Goal: Information Seeking & Learning: Find specific fact

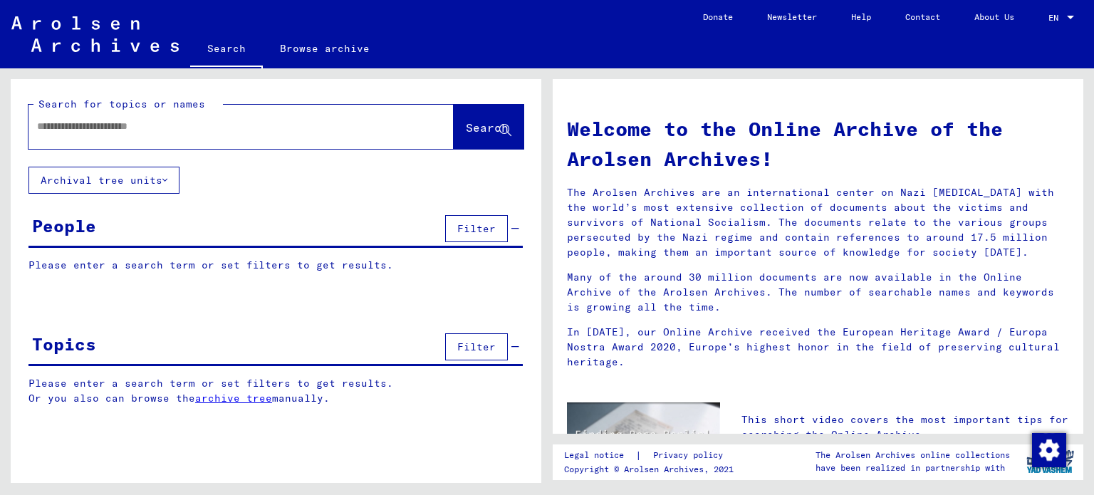
click at [163, 120] on input "text" at bounding box center [224, 126] width 374 height 15
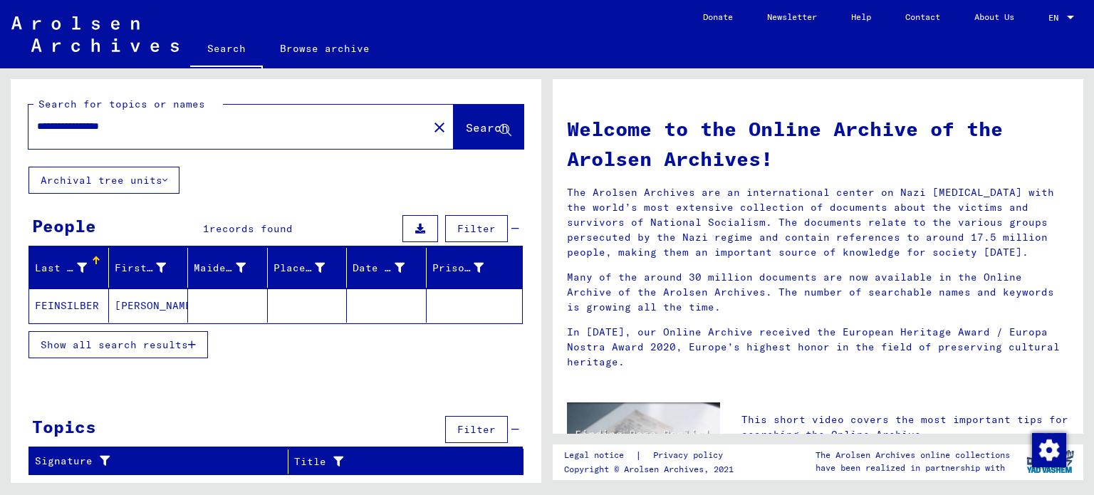
click at [44, 301] on mat-cell "FEINSILBER" at bounding box center [69, 305] width 80 height 34
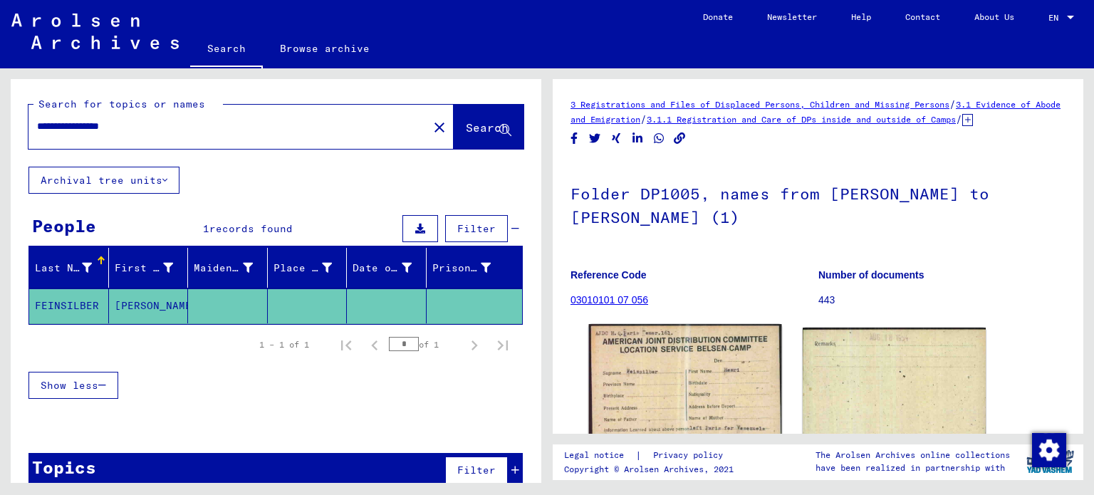
click at [632, 394] on img at bounding box center [685, 390] width 192 height 133
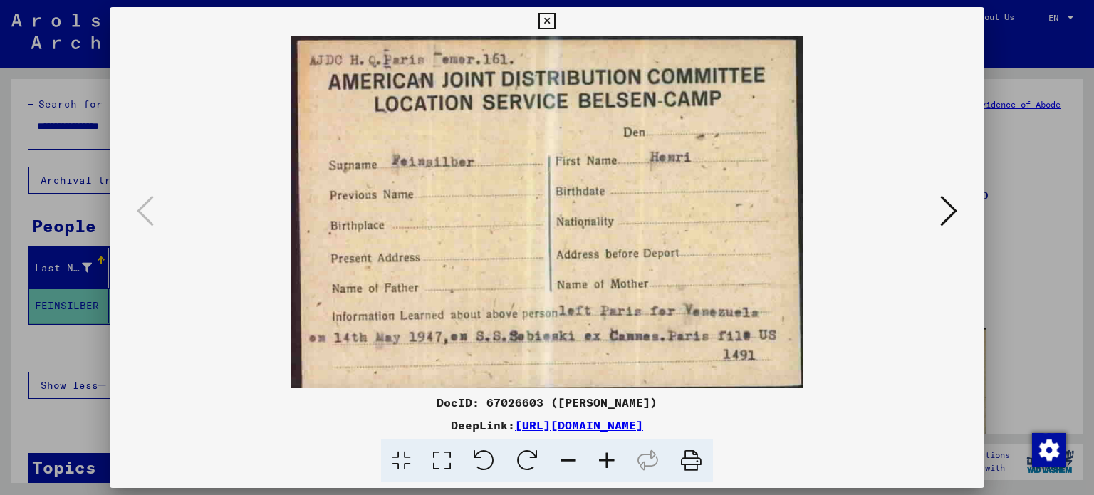
click at [51, 145] on div at bounding box center [547, 247] width 1094 height 495
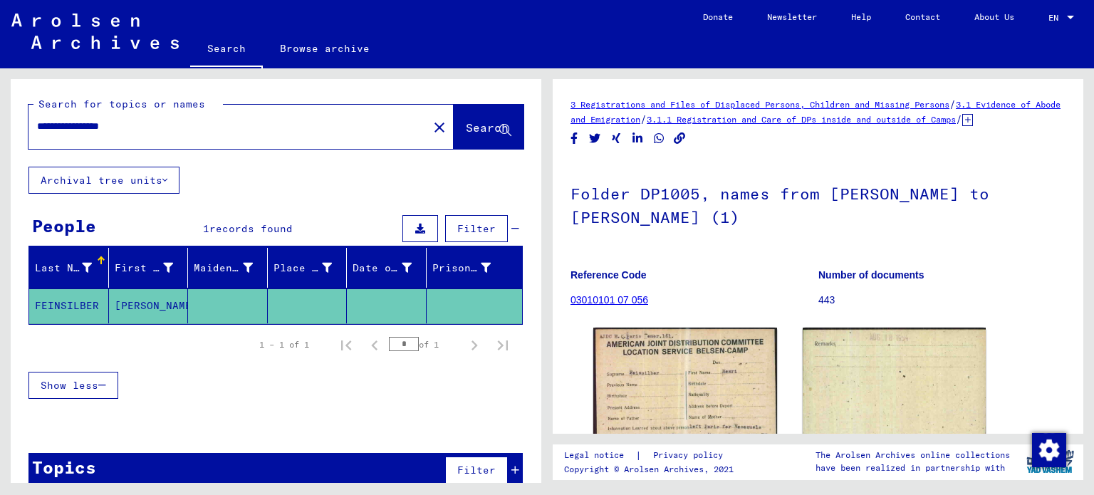
click at [189, 128] on input "**********" at bounding box center [228, 126] width 382 height 15
type input "**********"
click at [454, 117] on button "Search" at bounding box center [489, 127] width 70 height 44
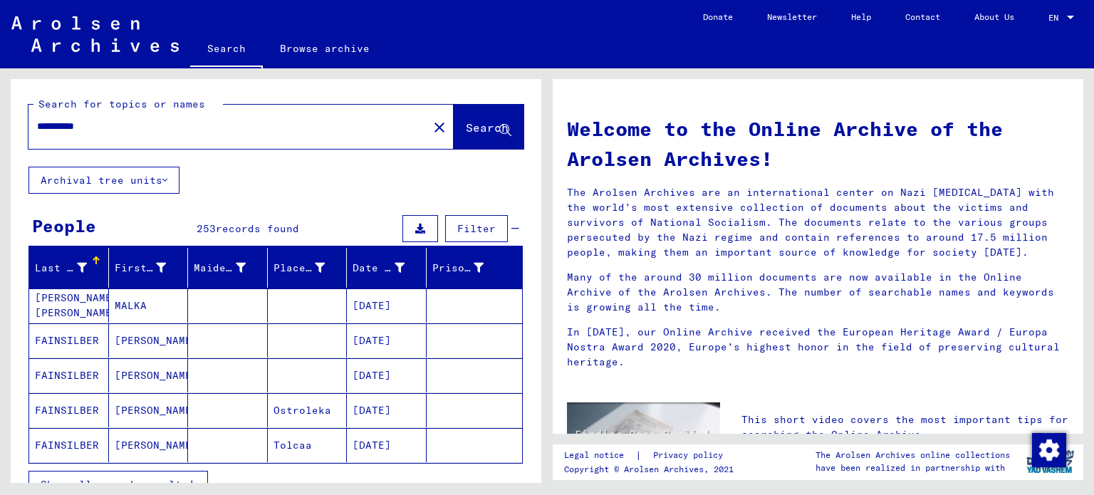
scroll to position [285, 0]
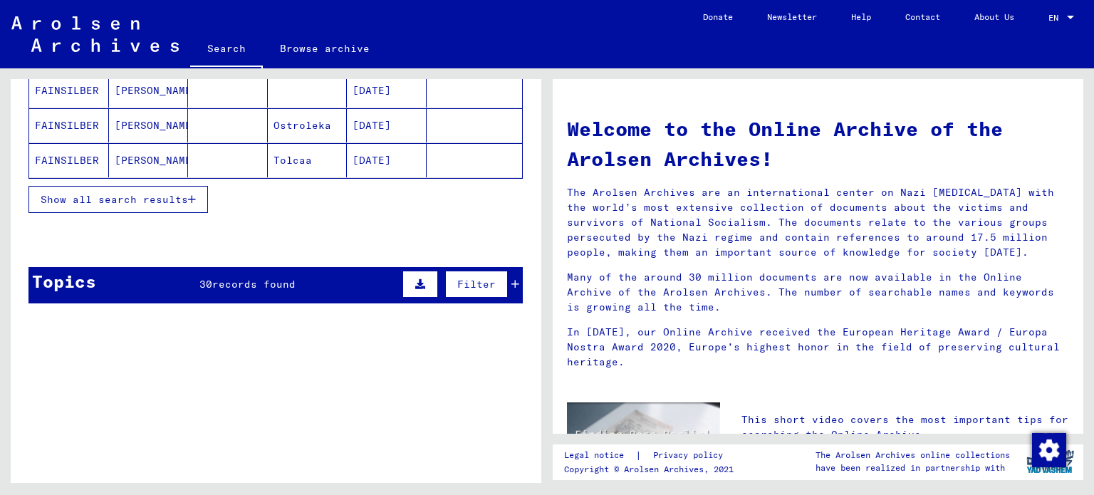
click at [167, 186] on button "Show all search results" at bounding box center [117, 199] width 179 height 27
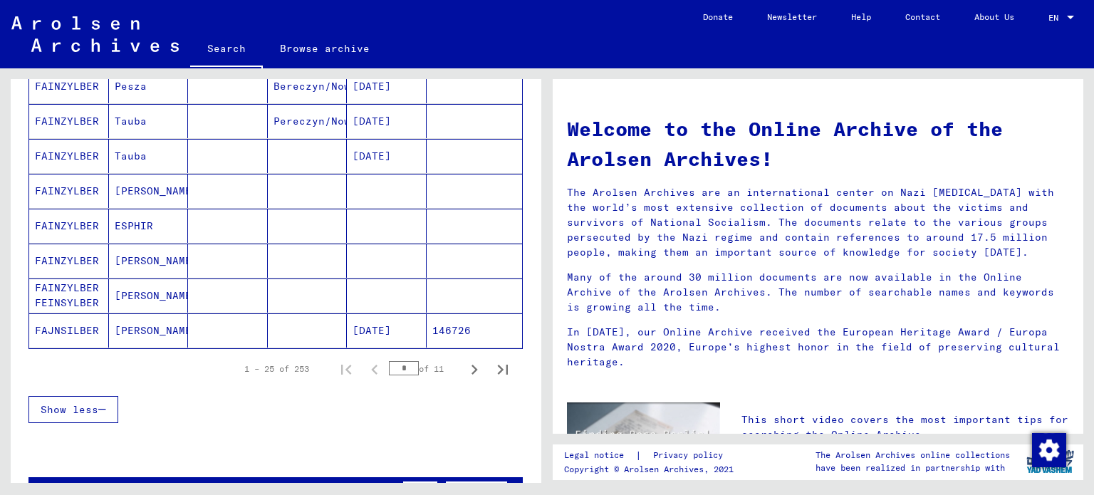
scroll to position [830, 0]
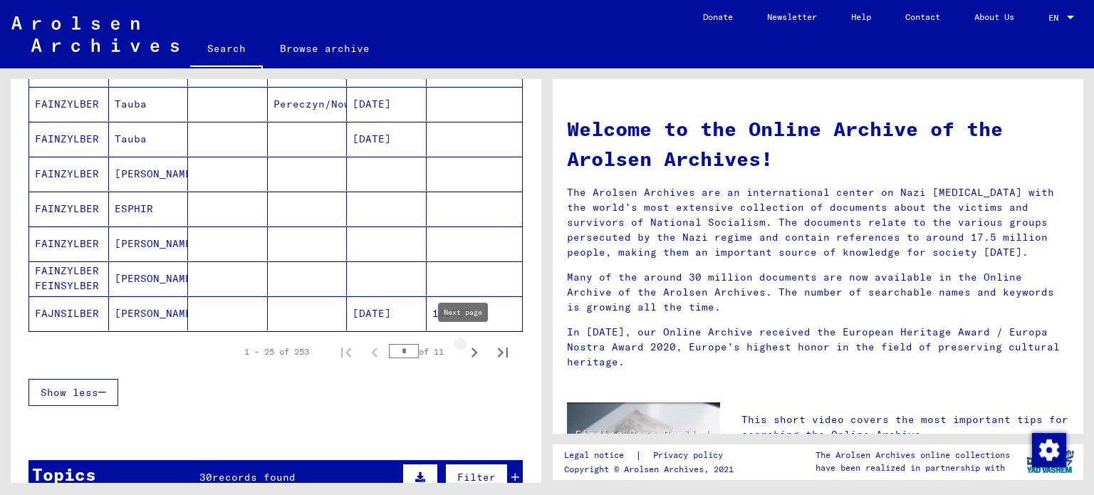
click at [464, 343] on icon "Next page" at bounding box center [474, 353] width 20 height 20
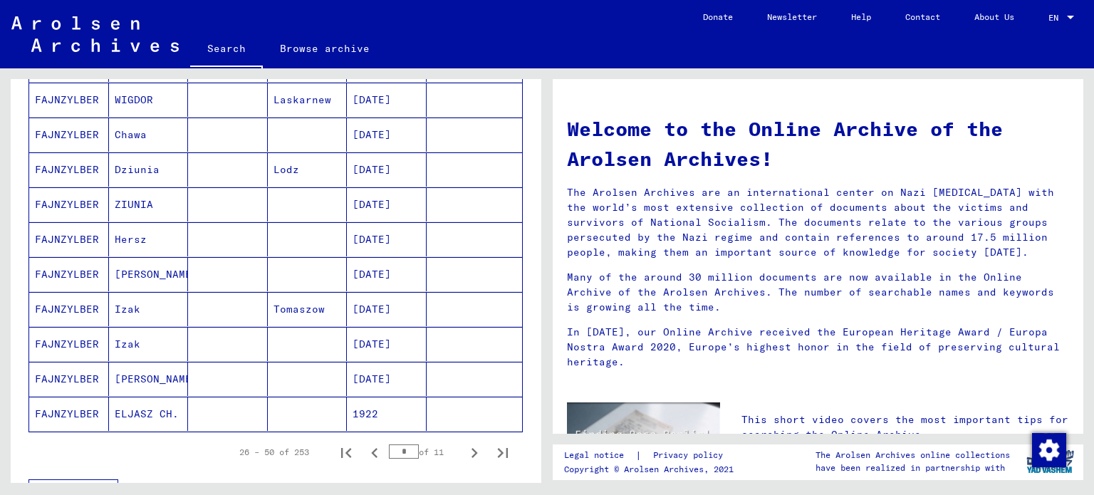
scroll to position [725, 0]
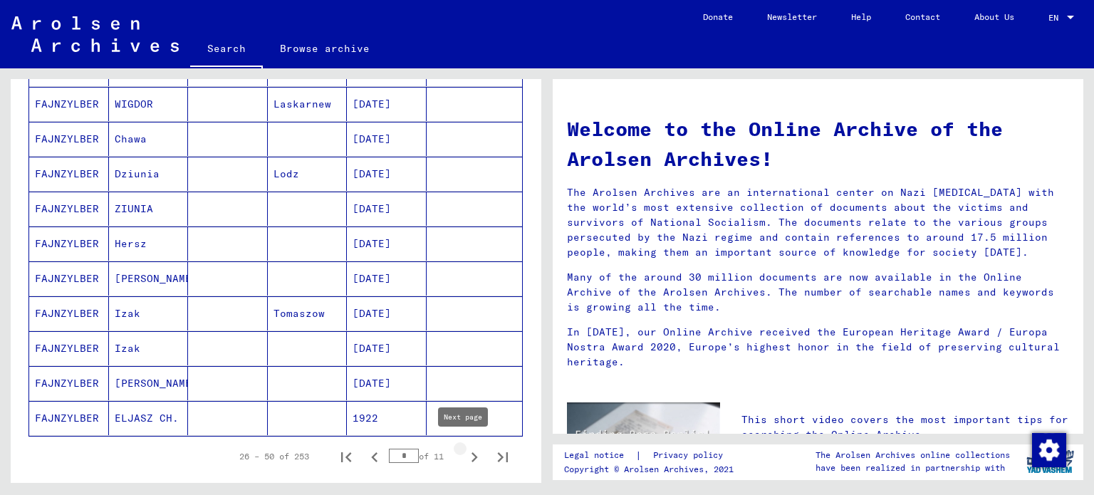
click at [464, 447] on icon "Next page" at bounding box center [474, 457] width 20 height 20
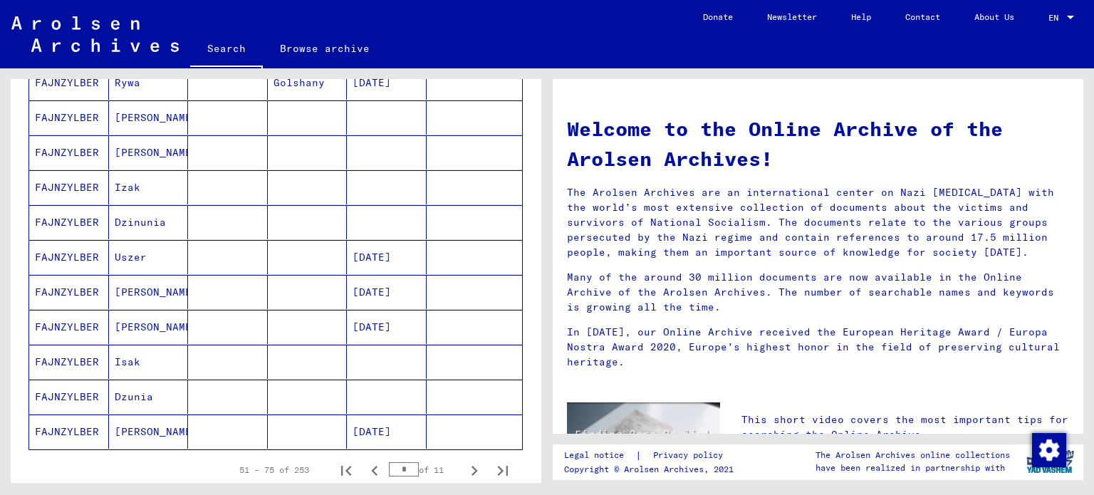
scroll to position [752, 0]
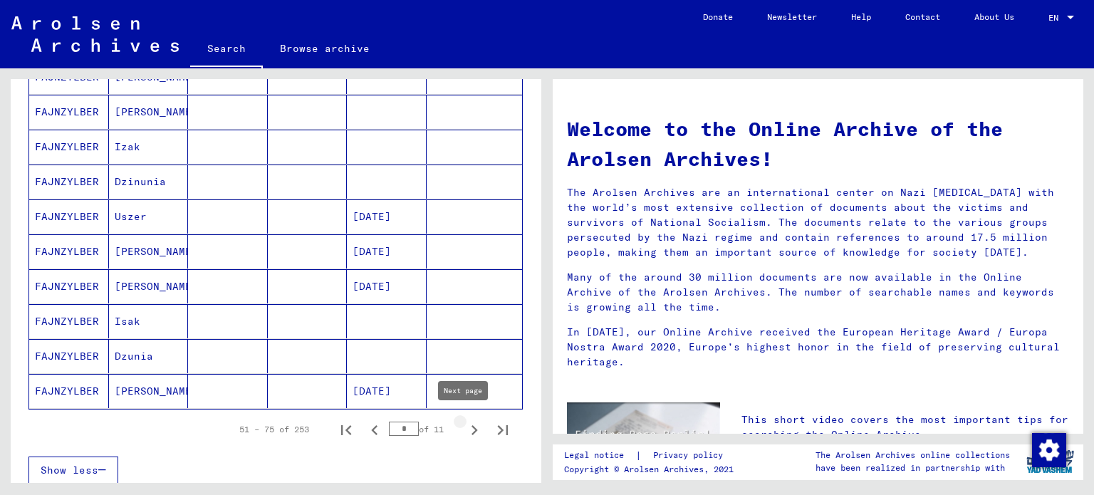
click at [465, 420] on icon "Next page" at bounding box center [474, 430] width 20 height 20
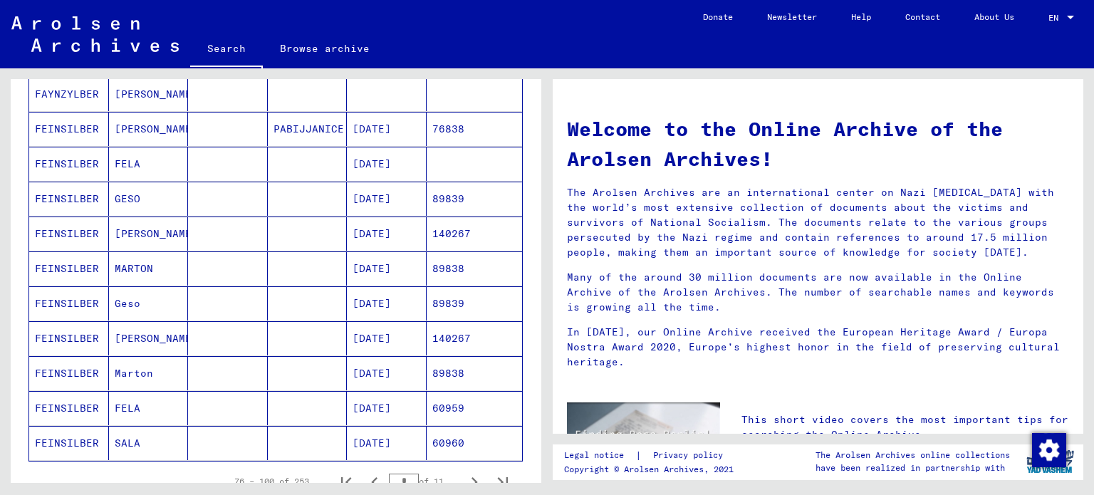
scroll to position [769, 0]
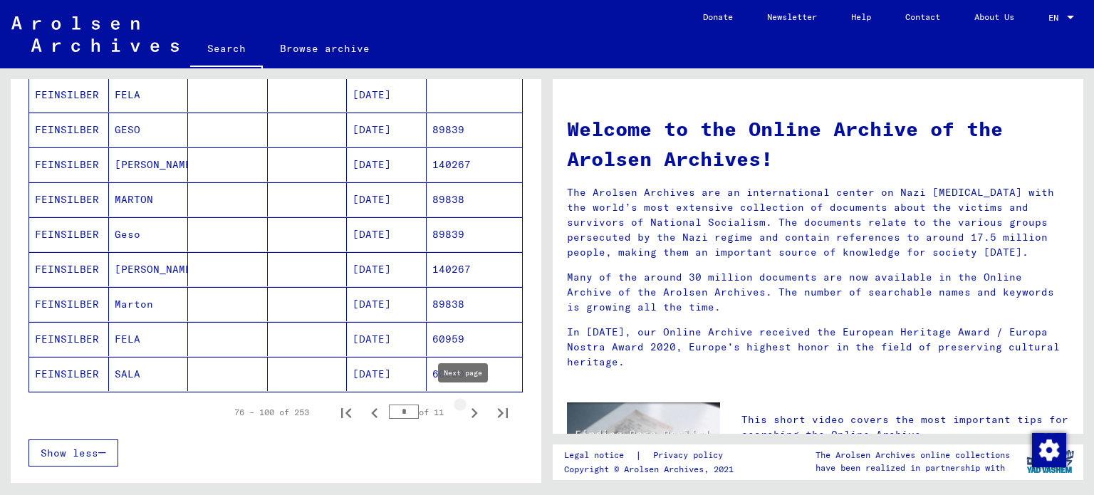
click at [464, 407] on icon "Next page" at bounding box center [474, 413] width 20 height 20
type input "*"
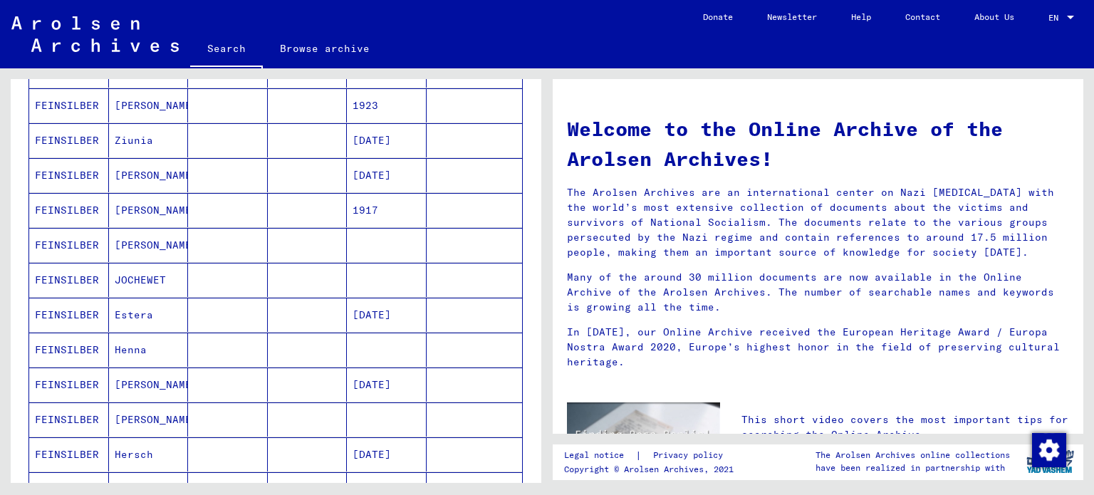
scroll to position [501, 0]
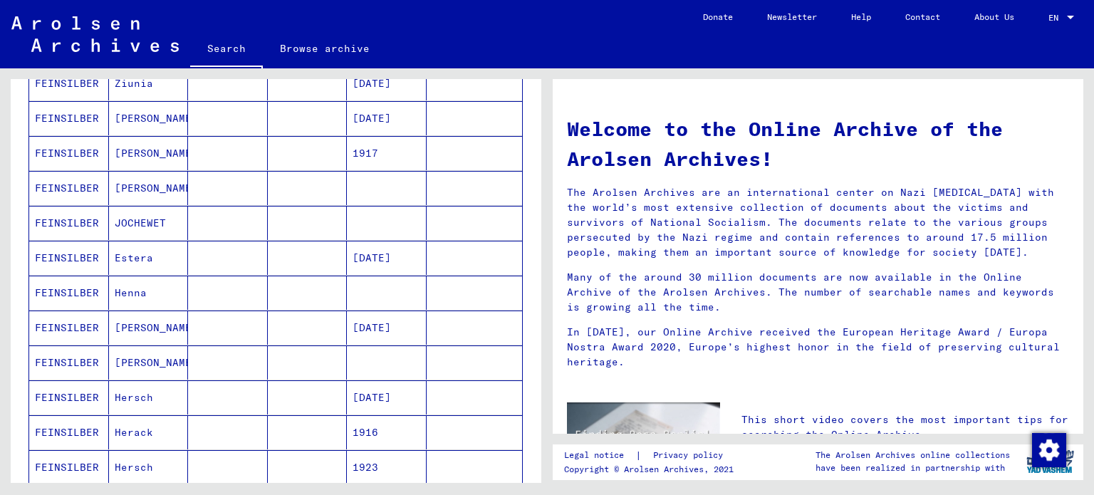
click at [90, 350] on mat-cell "FEINSILBER" at bounding box center [69, 362] width 80 height 34
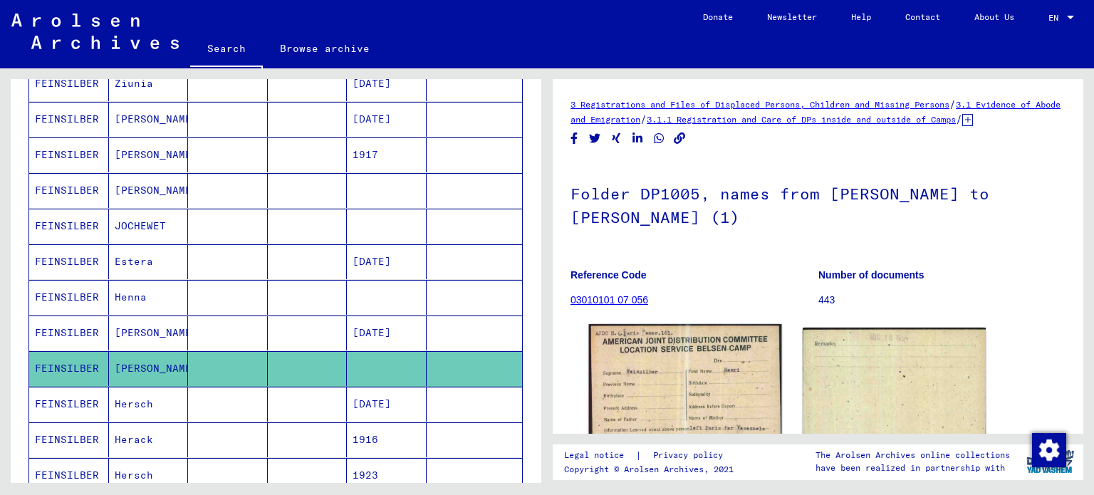
click at [626, 392] on img at bounding box center [685, 390] width 192 height 133
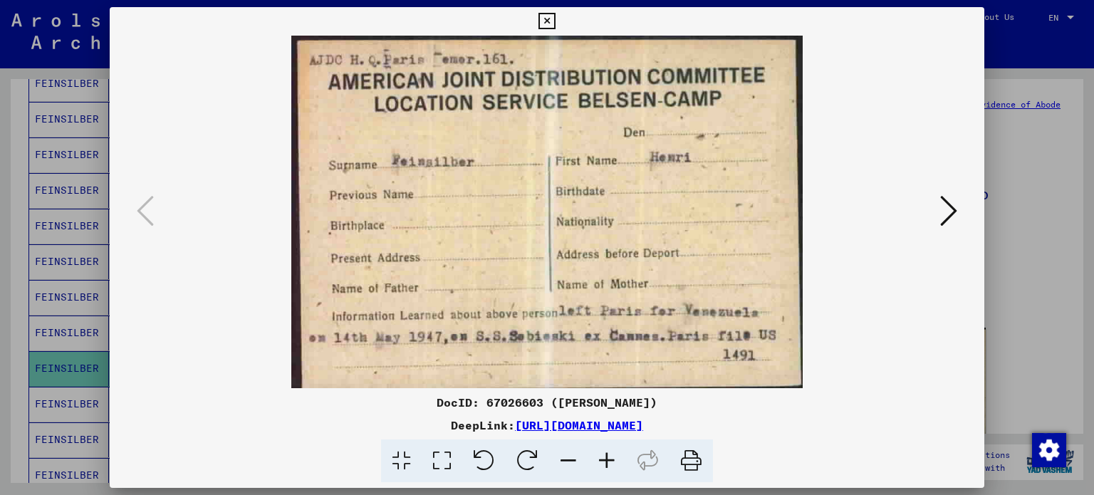
click at [934, 217] on img at bounding box center [547, 212] width 779 height 353
click at [957, 205] on icon at bounding box center [948, 211] width 17 height 34
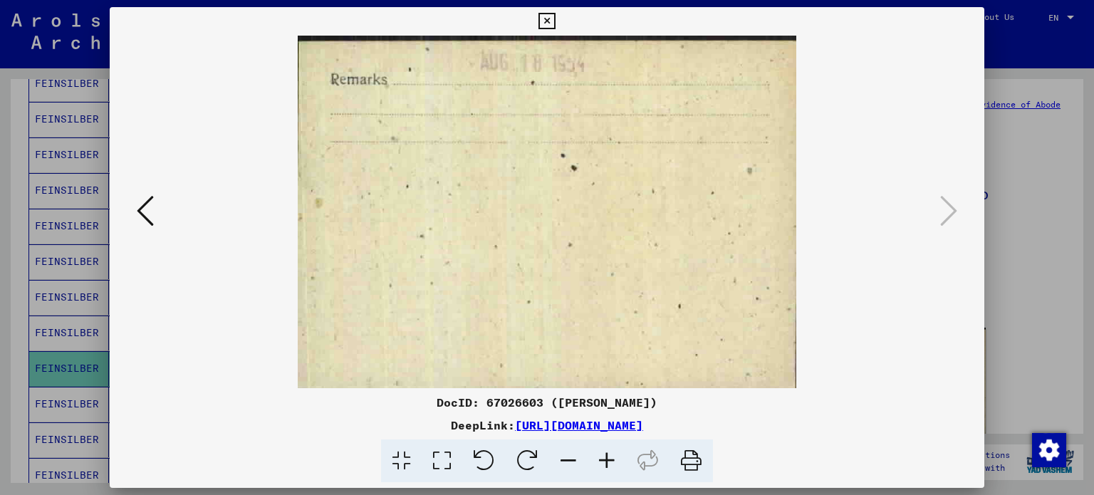
click at [142, 212] on icon at bounding box center [145, 211] width 17 height 34
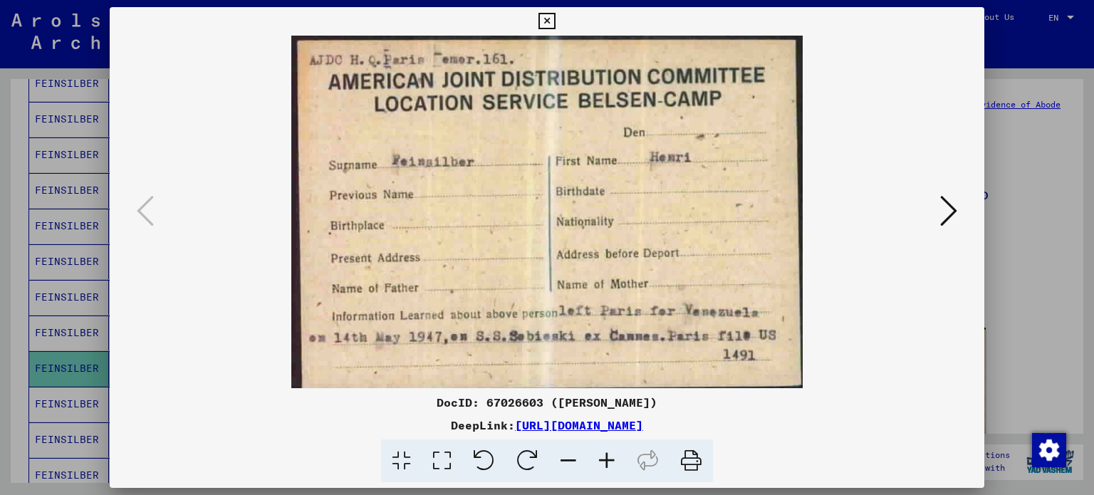
drag, startPoint x: 803, startPoint y: 425, endPoint x: 362, endPoint y: 429, distance: 441.6
click at [367, 430] on div "DeepLink: [URL][DOMAIN_NAME]" at bounding box center [547, 425] width 875 height 17
copy link "[URL][DOMAIN_NAME]"
click at [778, 433] on div "DeepLink: [URL][DOMAIN_NAME]" at bounding box center [547, 425] width 875 height 17
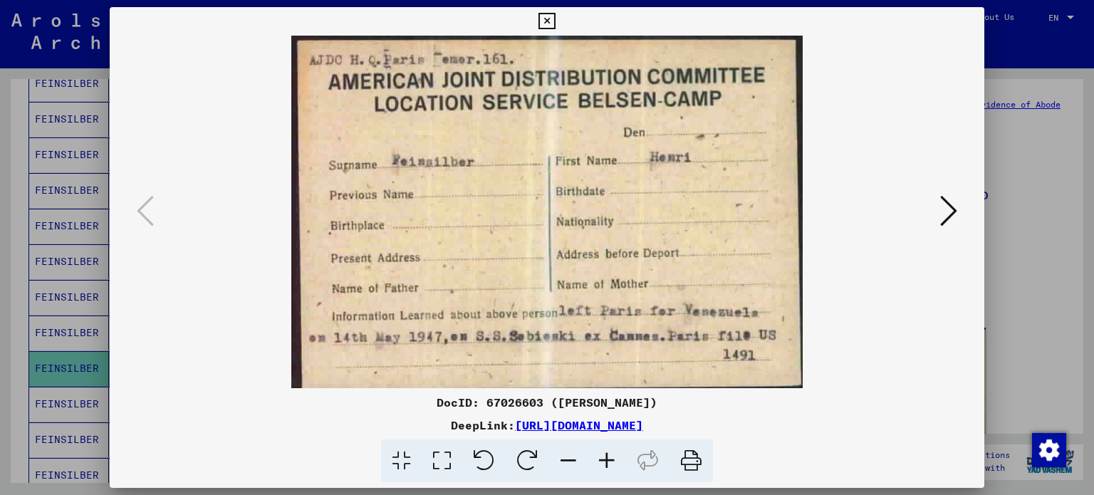
drag, startPoint x: 813, startPoint y: 429, endPoint x: 310, endPoint y: 429, distance: 503.6
click at [296, 425] on div "DeepLink: [URL][DOMAIN_NAME]" at bounding box center [547, 425] width 875 height 17
copy div "DeepLink: [URL][DOMAIN_NAME]"
